Goal: Find contact information: Find contact information

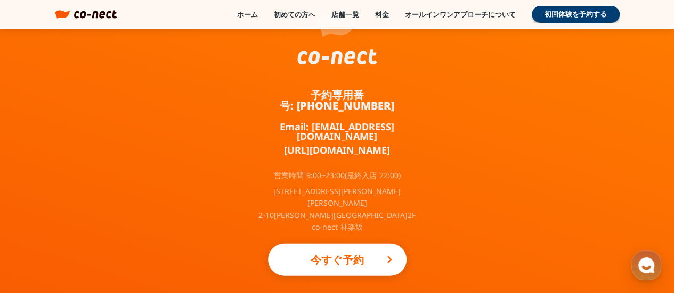
scroll to position [7181, 0]
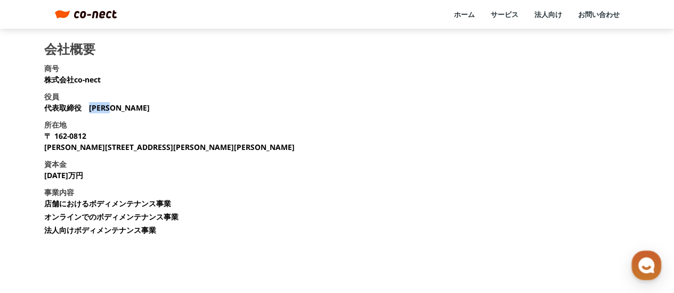
drag, startPoint x: 121, startPoint y: 106, endPoint x: 91, endPoint y: 108, distance: 30.4
click at [91, 108] on section "会社概要 商号 株式会社co-nect 役員 代表取締役　中山 友貴 所在地 〒 162-0812 東京都新宿区西五軒町2-10 東松ビル2F 資本金 135…" at bounding box center [337, 143] width 586 height 201
copy p "中山 友貴"
